Goal: Task Accomplishment & Management: Use online tool/utility

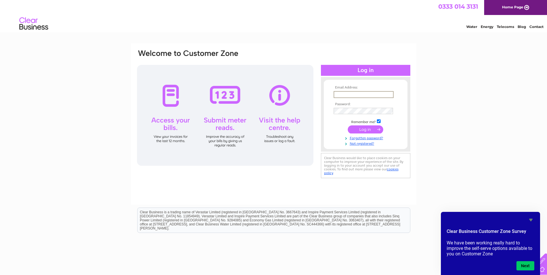
click at [357, 95] on input "text" at bounding box center [364, 94] width 60 height 7
click at [367, 93] on input "charlotte_4390@hotmail.co.uk" at bounding box center [363, 94] width 59 height 6
drag, startPoint x: 446, startPoint y: 92, endPoint x: 430, endPoint y: 92, distance: 16.4
click at [446, 92] on div "Email Address: charlotte_4390@hotmail.co.uk Password:" at bounding box center [273, 173] width 547 height 260
drag, startPoint x: 391, startPoint y: 95, endPoint x: 353, endPoint y: 93, distance: 38.4
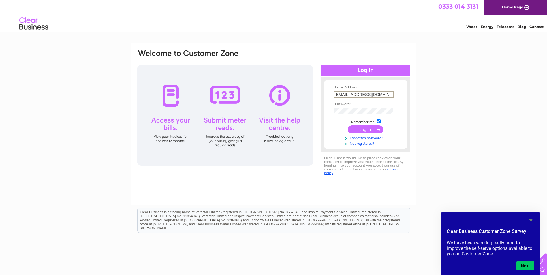
click at [353, 93] on input "charlotte_4390@hotmail.co.uk" at bounding box center [364, 94] width 60 height 7
type input "charlotte.angus@nwrc-glasgow.co.uk"
click at [379, 121] on input "checkbox" at bounding box center [379, 121] width 4 height 4
checkbox input "false"
click at [371, 128] on input "submit" at bounding box center [365, 129] width 35 height 8
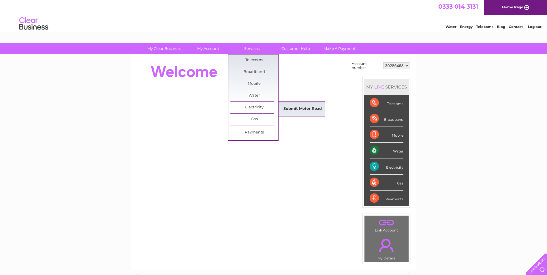
click at [303, 111] on link "Submit Meter Read" at bounding box center [303, 109] width 48 height 12
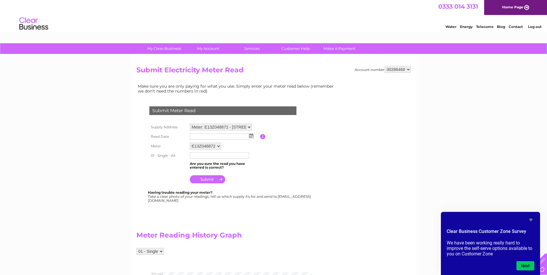
click at [237, 137] on input "text" at bounding box center [219, 137] width 59 height 6
click at [255, 136] on td at bounding box center [224, 137] width 72 height 10
click at [251, 136] on img at bounding box center [251, 136] width 4 height 5
click at [224, 162] on link "1" at bounding box center [222, 161] width 9 height 6
type input "2025/10/01"
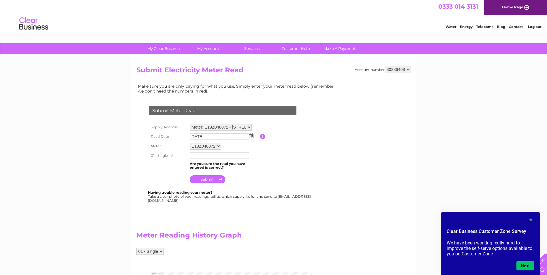
click at [206, 156] on input "text" at bounding box center [219, 156] width 59 height 6
type input "149888"
click at [209, 181] on input "submit" at bounding box center [207, 180] width 35 height 8
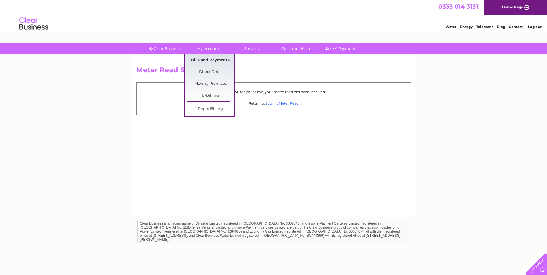
click at [213, 62] on link "Bills and Payments" at bounding box center [211, 61] width 48 height 12
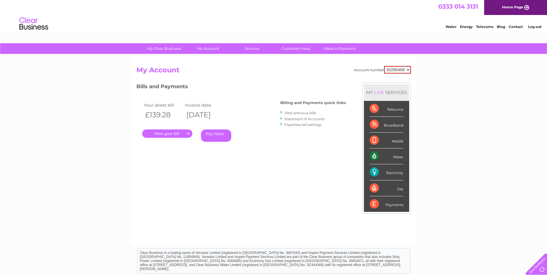
click at [171, 135] on link "." at bounding box center [167, 133] width 50 height 8
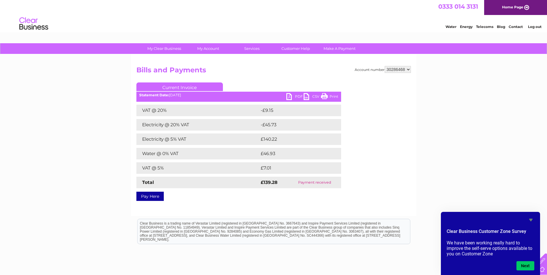
click at [292, 97] on link "PDF" at bounding box center [294, 97] width 17 height 8
